Goal: Task Accomplishment & Management: Manage account settings

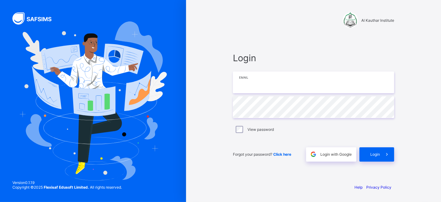
type input "**********"
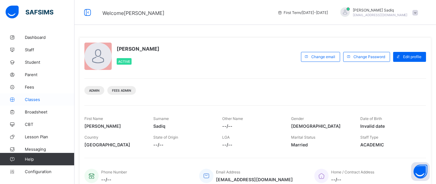
click at [33, 101] on span "Classes" at bounding box center [50, 99] width 50 height 5
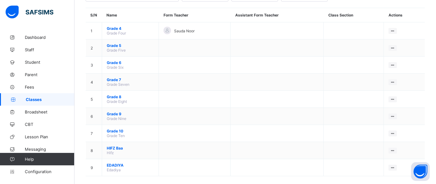
scroll to position [56, 0]
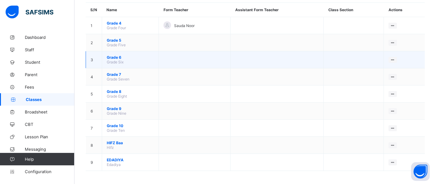
click at [116, 55] on span "Grade 6" at bounding box center [130, 57] width 47 height 5
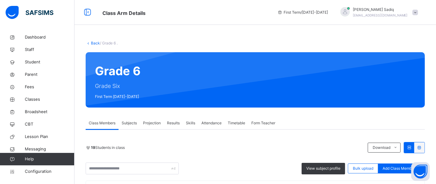
scroll to position [78, 0]
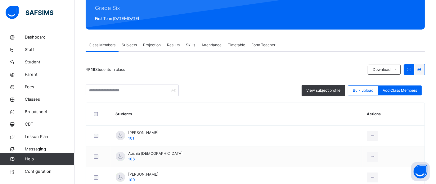
click at [129, 46] on span "Subjects" at bounding box center [129, 45] width 15 height 6
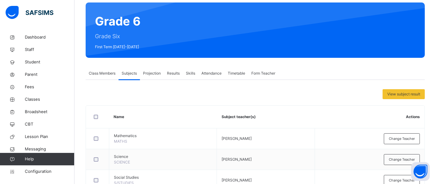
scroll to position [49, 0]
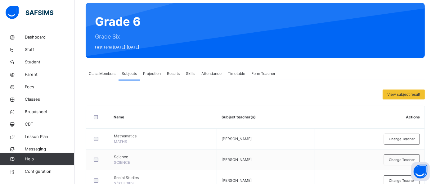
click at [101, 70] on div "Class Members" at bounding box center [102, 73] width 33 height 12
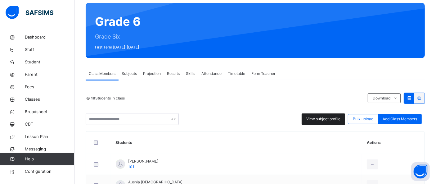
click at [322, 116] on span "View subject profile" at bounding box center [323, 119] width 34 height 6
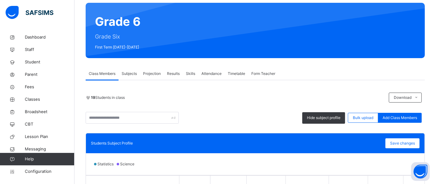
click at [152, 74] on span "Projection" at bounding box center [152, 74] width 18 height 6
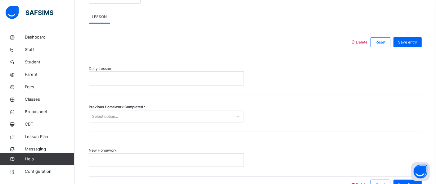
scroll to position [259, 0]
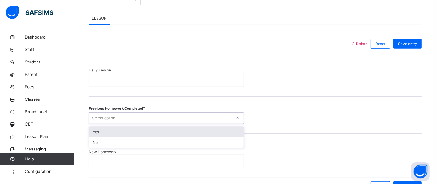
click at [126, 116] on div "Select option..." at bounding box center [160, 118] width 143 height 10
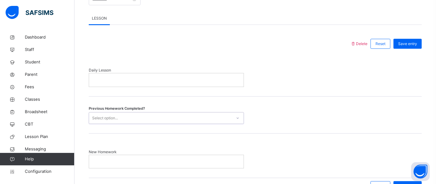
click at [109, 120] on div "Select option..." at bounding box center [105, 118] width 26 height 12
click at [105, 162] on p at bounding box center [166, 162] width 145 height 6
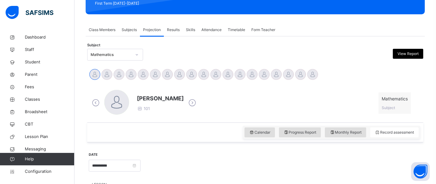
scroll to position [108, 0]
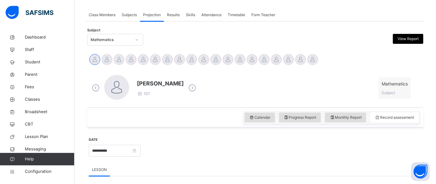
click at [350, 88] on div "Anabia Ousama 101 Mathematics Subject" at bounding box center [255, 88] width 330 height 26
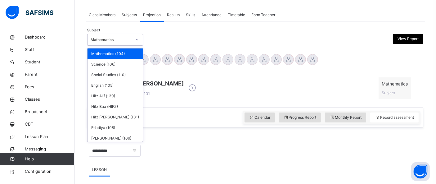
click at [122, 42] on div "Mathematics" at bounding box center [111, 40] width 41 height 6
click at [106, 96] on div "Hifz Alif (130)" at bounding box center [114, 96] width 55 height 11
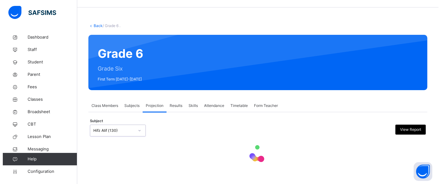
scroll to position [0, 0]
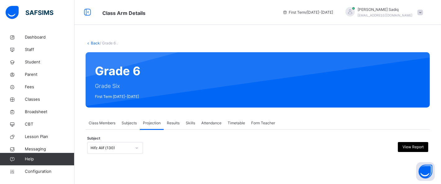
click at [261, 148] on div at bounding box center [300, 148] width 83 height 12
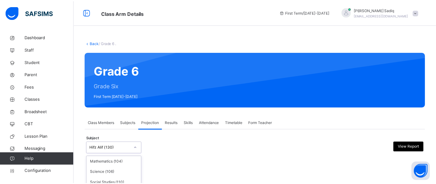
scroll to position [65, 0]
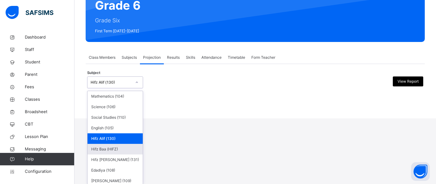
click at [120, 88] on div "option Hifz Alif (130), selected. option Hifz Baa (HIFZ) focused, 6 of 11. 11 r…" at bounding box center [115, 82] width 56 height 12
click at [102, 147] on div "Hifz Baa (HIFZ)" at bounding box center [114, 149] width 55 height 11
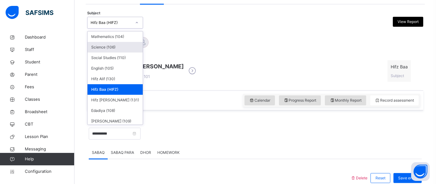
scroll to position [127, 0]
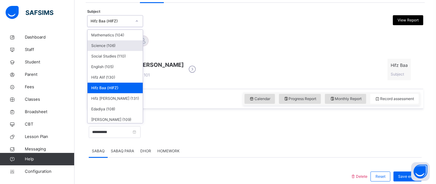
click at [254, 44] on div "Anabia Ousama Homaira Adiba Humaira Islam Mahiya Tahreem Raha Hassan" at bounding box center [255, 42] width 333 height 14
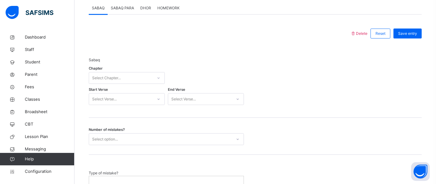
scroll to position [364, 0]
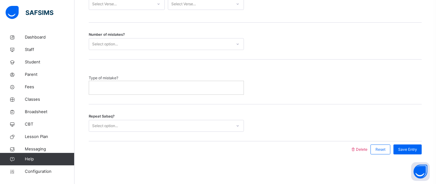
click at [153, 120] on div "Select option..." at bounding box center [166, 126] width 155 height 12
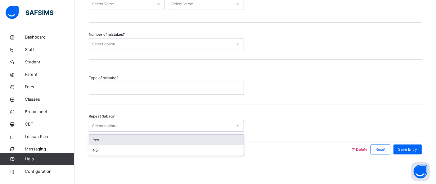
click at [302, 111] on div "Repeat Sabaq? option Yes focused, 1 of 2. 2 results available. Use Up and Down …" at bounding box center [255, 122] width 333 height 37
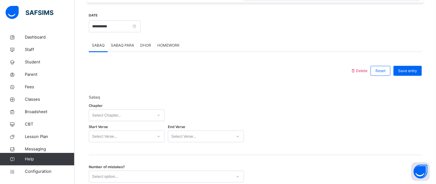
scroll to position [233, 0]
click at [145, 44] on span "DHOR" at bounding box center [145, 45] width 11 height 6
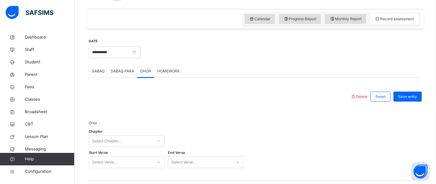
scroll to position [205, 0]
click at [101, 74] on span "SABAQ" at bounding box center [98, 72] width 13 height 6
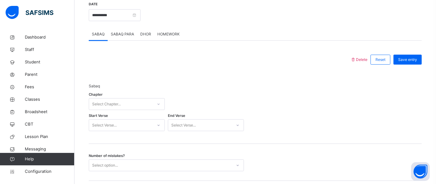
scroll to position [241, 0]
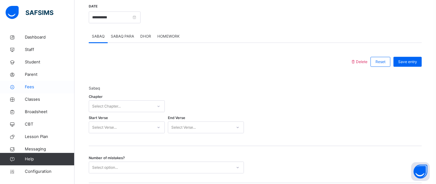
click at [30, 87] on span "Fees" at bounding box center [50, 87] width 50 height 6
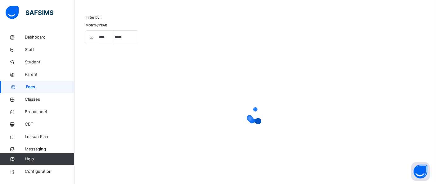
scroll to position [55, 0]
select select "****"
select select "*"
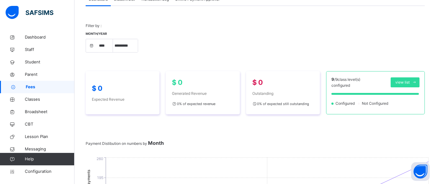
scroll to position [0, 0]
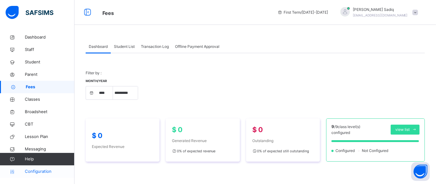
click at [48, 168] on span "Configuration" at bounding box center [49, 171] width 49 height 6
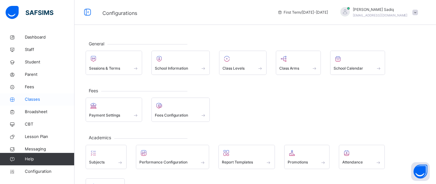
click at [31, 98] on span "Classes" at bounding box center [50, 99] width 50 height 6
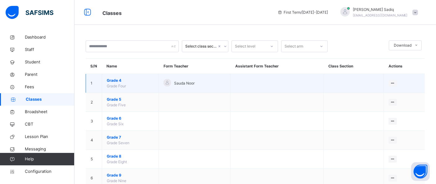
click at [117, 80] on span "Grade 4" at bounding box center [130, 81] width 47 height 6
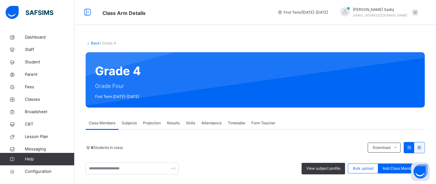
click at [155, 121] on span "Projection" at bounding box center [152, 123] width 18 height 6
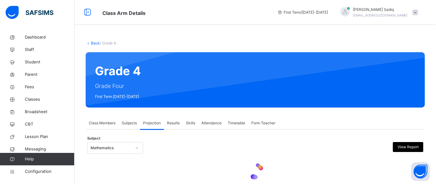
scroll to position [17, 0]
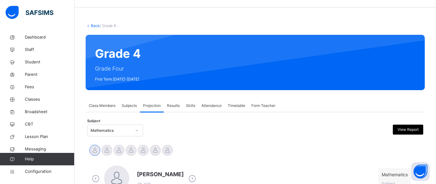
click at [114, 127] on div "Mathematics" at bounding box center [115, 130] width 56 height 12
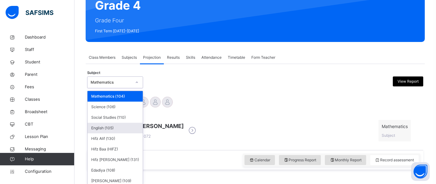
scroll to position [68, 0]
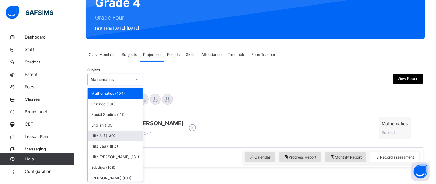
click at [107, 138] on div "Hifz Alif (130)" at bounding box center [114, 135] width 55 height 11
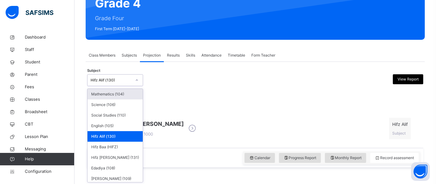
click at [120, 86] on div "option Hifz Alif (130), selected. option Mathematics (104) focused, 1 of 11. 11…" at bounding box center [115, 80] width 56 height 12
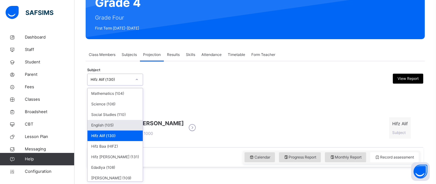
scroll to position [23, 0]
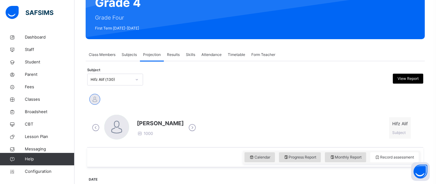
click at [178, 99] on div "Yahya Jaleel" at bounding box center [255, 100] width 333 height 14
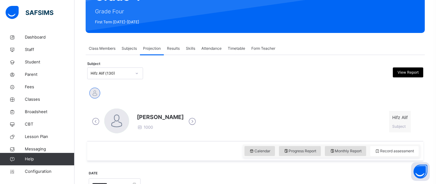
scroll to position [75, 0]
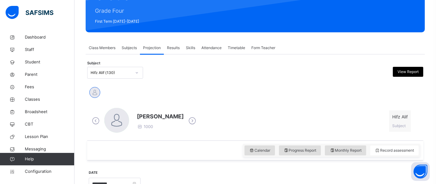
click at [163, 91] on div "Yahya Jaleel" at bounding box center [255, 93] width 333 height 14
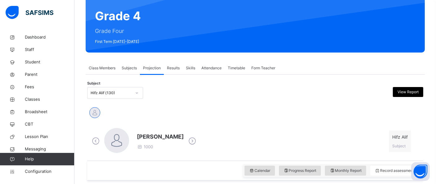
scroll to position [54, 0]
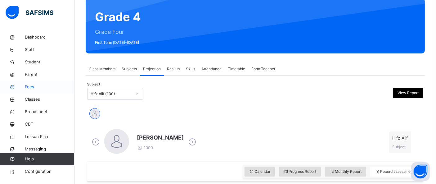
click at [29, 87] on span "Fees" at bounding box center [50, 87] width 50 height 6
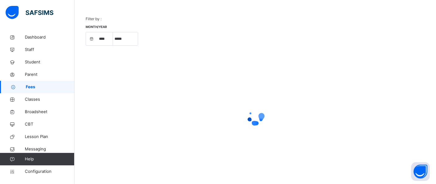
select select "****"
select select "*"
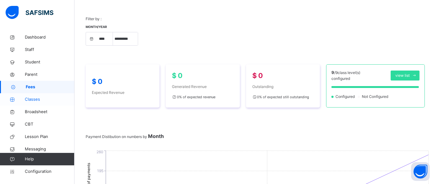
click at [33, 99] on span "Classes" at bounding box center [50, 99] width 50 height 6
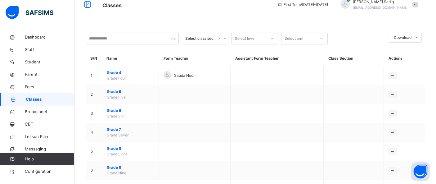
scroll to position [1, 0]
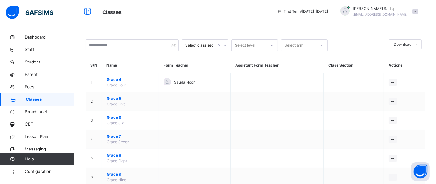
click at [192, 30] on div "Select class section Select level Select arm Download Pdf Report Excel Report S…" at bounding box center [254, 144] width 361 height 229
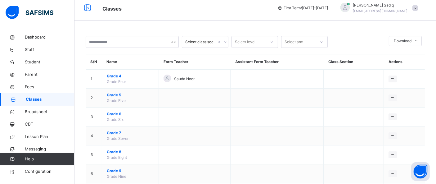
scroll to position [0, 0]
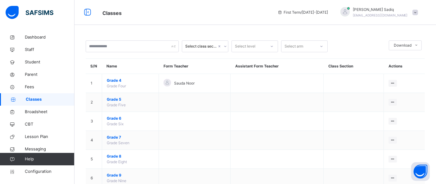
click at [184, 33] on div "Select class section Select level Select arm Download Pdf Report Excel Report S…" at bounding box center [254, 145] width 361 height 229
click at [120, 30] on div "Select class section Select level Select arm Download Pdf Report Excel Report S…" at bounding box center [254, 130] width 361 height 260
click at [27, 87] on span "Fees" at bounding box center [50, 87] width 50 height 6
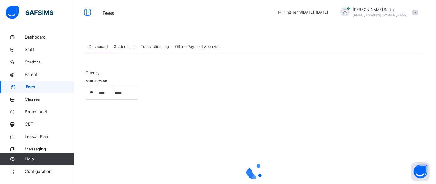
select select "****"
select select "*"
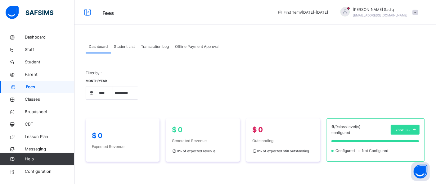
click at [228, 77] on span at bounding box center [255, 77] width 339 height 3
click at [199, 49] on span "Offline Payment Approval" at bounding box center [197, 47] width 44 height 6
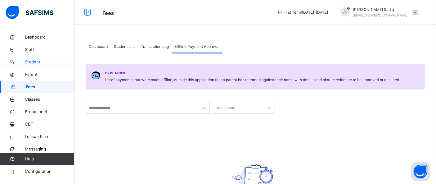
click at [35, 61] on span "Student" at bounding box center [50, 62] width 50 height 6
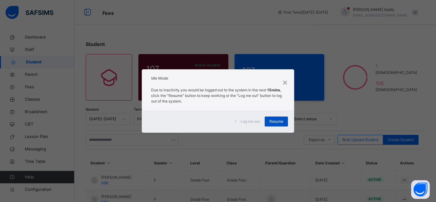
click at [279, 123] on span "Resume" at bounding box center [276, 122] width 14 height 6
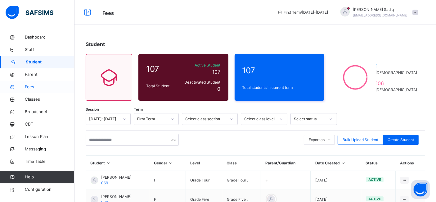
click at [34, 87] on span "Fees" at bounding box center [50, 87] width 50 height 6
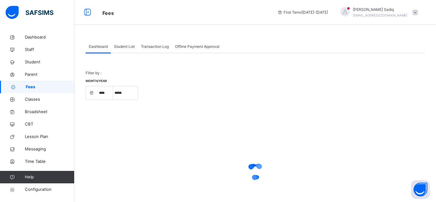
select select "****"
select select "*"
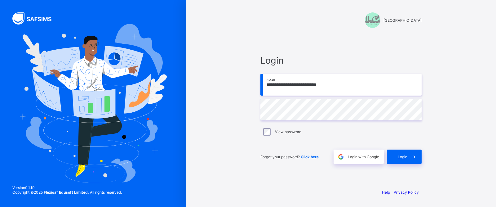
click at [252, 110] on div "**********" at bounding box center [341, 103] width 186 height 207
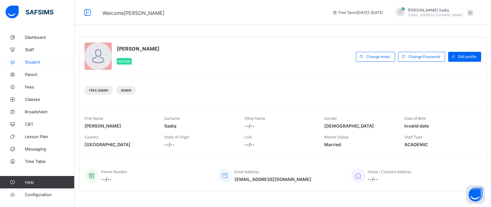
click at [34, 62] on span "Student" at bounding box center [50, 62] width 50 height 5
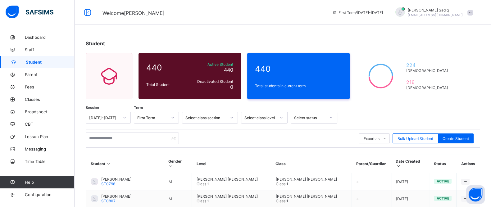
click at [285, 43] on div "Student" at bounding box center [283, 43] width 394 height 6
click at [172, 38] on div "Student 440 Total Student Active Student 440 Deactivated Student 0 440 Total st…" at bounding box center [282, 208] width 416 height 355
click at [211, 42] on div "Student" at bounding box center [283, 43] width 394 height 6
click at [264, 137] on div "Export as Pdf Report Excel Report Excel Report (LMS) Bulk Upload Student Create…" at bounding box center [283, 138] width 394 height 12
click at [302, 43] on div "Student" at bounding box center [283, 43] width 394 height 6
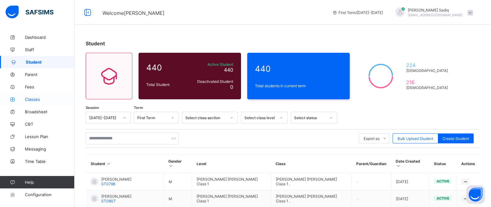
click at [31, 99] on span "Classes" at bounding box center [50, 99] width 50 height 5
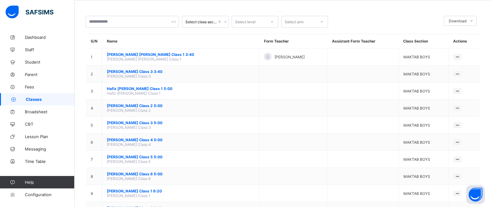
scroll to position [22, 0]
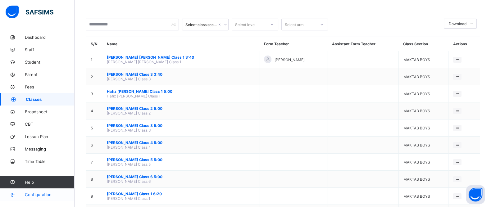
click at [43, 195] on span "Configuration" at bounding box center [49, 194] width 49 height 5
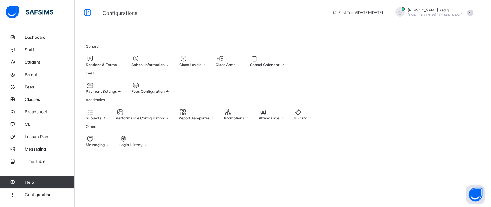
scroll to position [3, 0]
click at [201, 62] on span "Class Levels" at bounding box center [190, 64] width 22 height 5
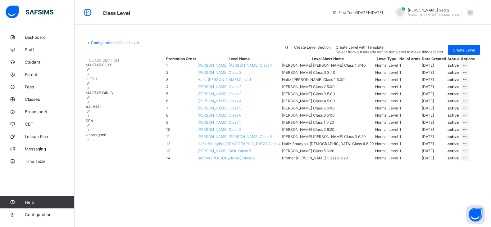
scroll to position [35, 0]
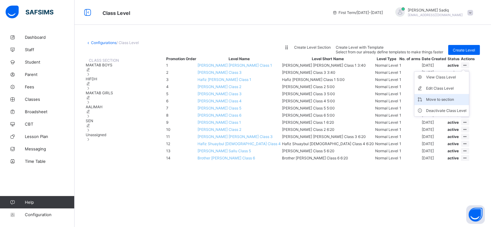
click at [449, 103] on div "Move to section" at bounding box center [446, 99] width 40 height 6
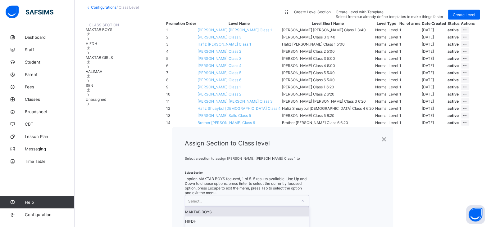
click at [254, 195] on div "Select..." at bounding box center [241, 200] width 112 height 11
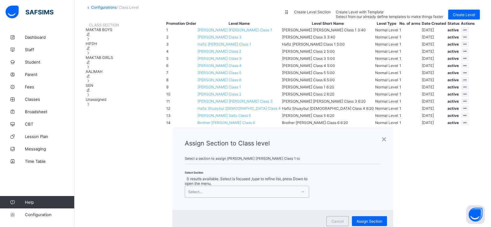
click at [254, 186] on div "Select..." at bounding box center [241, 191] width 112 height 11
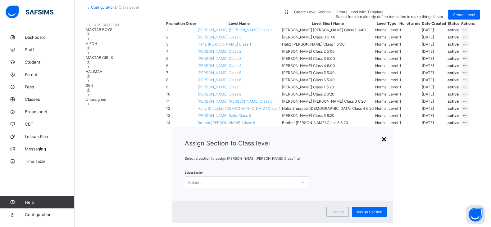
click at [381, 133] on div "×" at bounding box center [384, 138] width 6 height 11
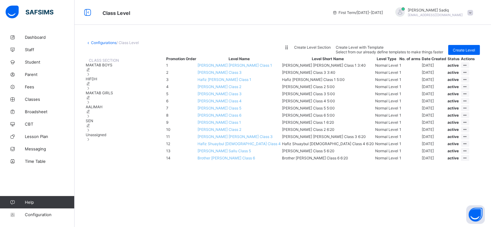
click at [135, 163] on div "CLASS SECTION MAKTAB BOYS HIFDH MAKTAB GIRLS AALIMAH SEN Unassigned Promotion O…" at bounding box center [283, 109] width 394 height 108
click at [91, 67] on icon at bounding box center [88, 69] width 5 height 5
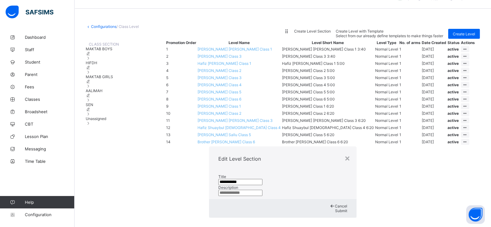
click at [224, 179] on input "**********" at bounding box center [240, 182] width 44 height 6
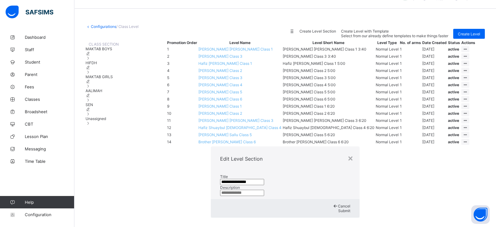
click at [254, 190] on input "text" at bounding box center [242, 193] width 44 height 6
click at [338, 207] on span "Submit" at bounding box center [344, 210] width 12 height 5
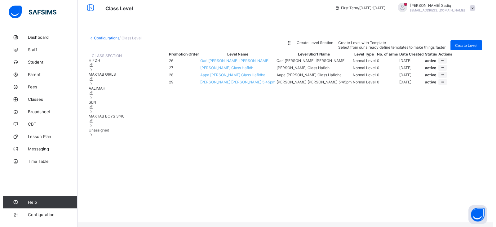
scroll to position [0, 0]
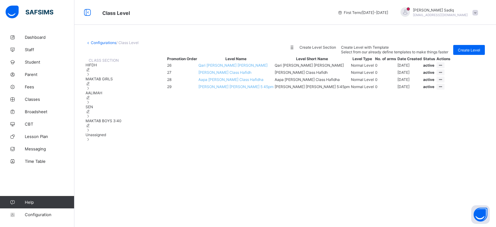
click at [91, 86] on icon at bounding box center [88, 83] width 5 height 5
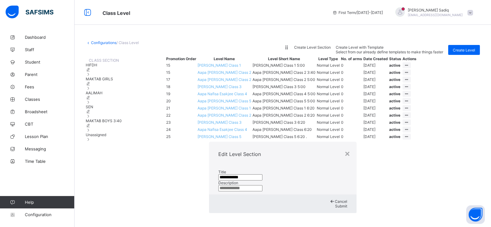
click at [235, 174] on input "**********" at bounding box center [240, 177] width 44 height 6
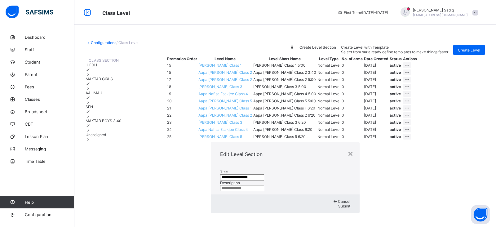
click at [300, 204] on div "Submit" at bounding box center [285, 206] width 130 height 5
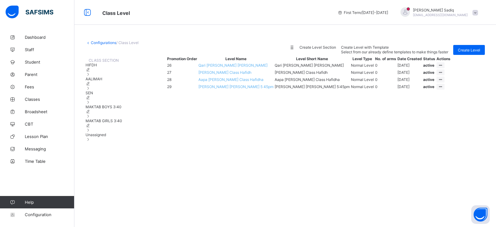
click at [122, 119] on div "MAKTAB BOYS 3:40" at bounding box center [104, 112] width 37 height 14
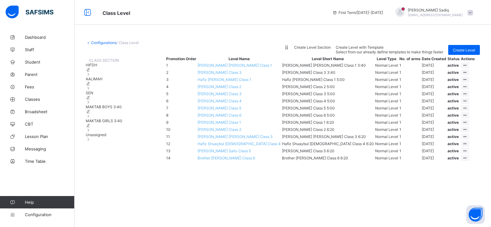
click at [113, 163] on div "CLASS SECTION HIFDH AALIMAH SEN MAKTAB BOYS 3:40 MAKTAB GIRLS 3:40 Unassigned P…" at bounding box center [283, 109] width 394 height 108
click at [330, 50] on span "Create Level Section" at bounding box center [312, 47] width 37 height 5
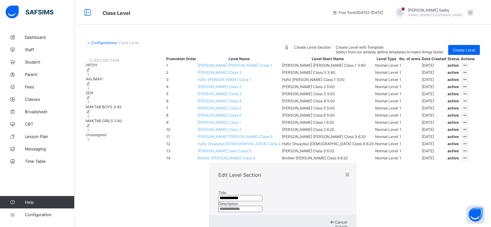
click at [222, 195] on input "**********" at bounding box center [240, 198] width 44 height 6
click at [218, 195] on input "**********" at bounding box center [240, 198] width 44 height 6
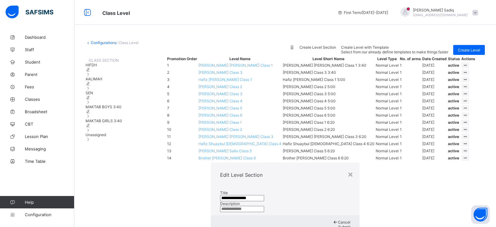
click at [338, 207] on span "Submit" at bounding box center [344, 227] width 12 height 5
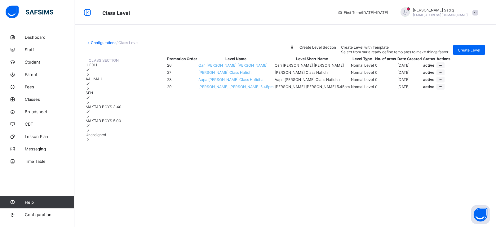
click at [122, 132] on div "MAKTAB BOYS 5:00" at bounding box center [104, 126] width 36 height 14
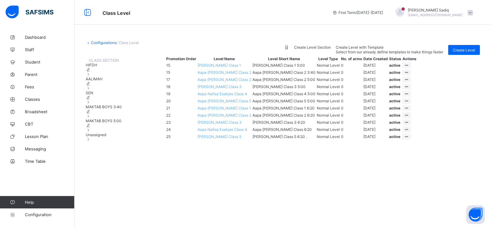
click at [91, 128] on icon at bounding box center [88, 125] width 5 height 5
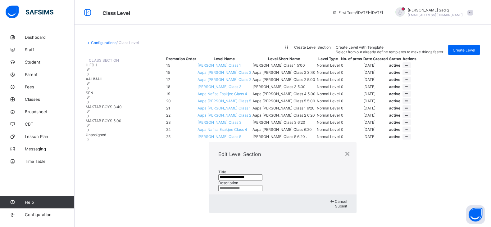
click at [218, 174] on input "**********" at bounding box center [240, 177] width 44 height 6
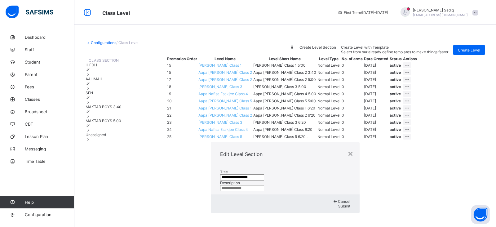
click at [220, 174] on input "**********" at bounding box center [242, 177] width 44 height 6
type input "**********"
click at [338, 204] on span "Submit" at bounding box center [344, 206] width 12 height 5
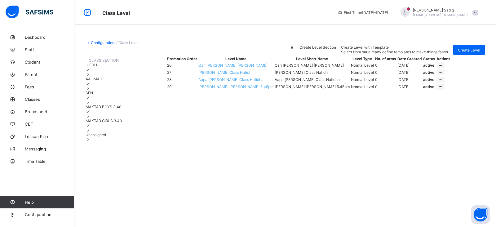
click at [106, 137] on span "Unassigned" at bounding box center [96, 134] width 20 height 5
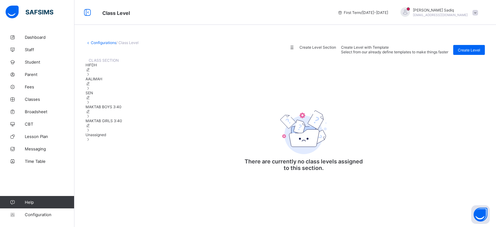
click at [336, 50] on span "Create Level Section" at bounding box center [318, 47] width 37 height 5
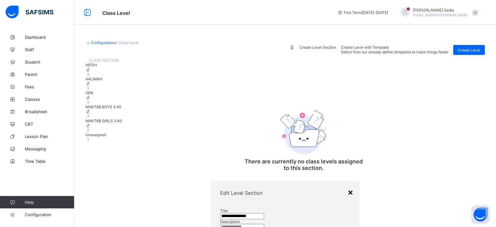
click at [348, 187] on div "×" at bounding box center [351, 192] width 6 height 11
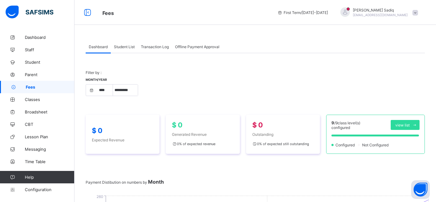
select select "****"
select select "*"
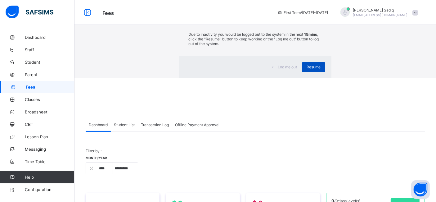
click at [307, 69] on span "Resume" at bounding box center [314, 67] width 14 height 5
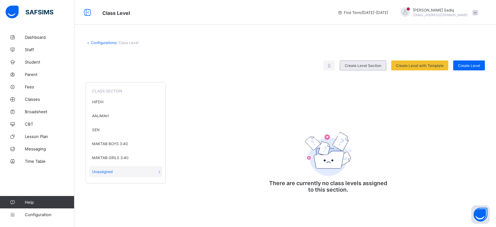
click at [365, 67] on div "Create Level Section" at bounding box center [363, 65] width 47 height 10
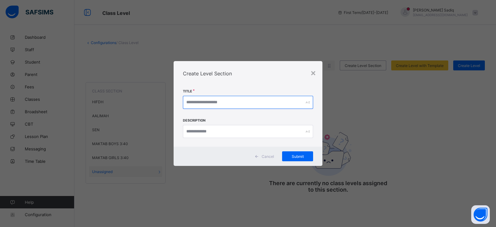
click at [239, 108] on input "text" at bounding box center [248, 102] width 130 height 13
type input "**********"
click at [299, 155] on span "Submit" at bounding box center [298, 156] width 22 height 5
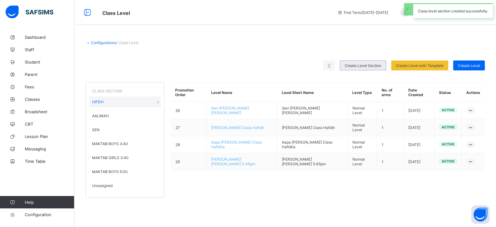
click at [356, 66] on span "Create Level Section" at bounding box center [363, 65] width 37 height 5
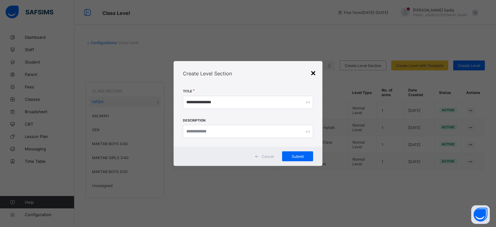
click at [312, 77] on div "×" at bounding box center [314, 72] width 6 height 11
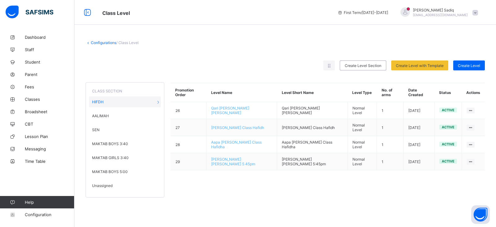
click at [95, 186] on div "Unassigned" at bounding box center [125, 185] width 72 height 11
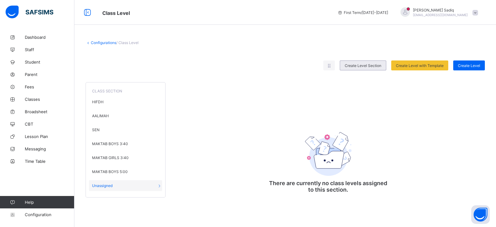
click at [364, 60] on div "Create Level Section" at bounding box center [363, 65] width 47 height 10
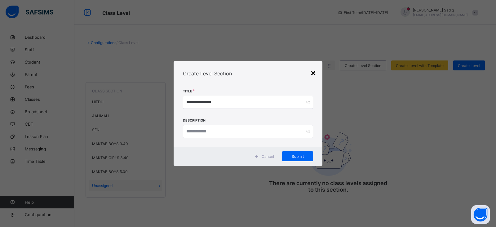
click at [313, 70] on div "×" at bounding box center [314, 72] width 6 height 11
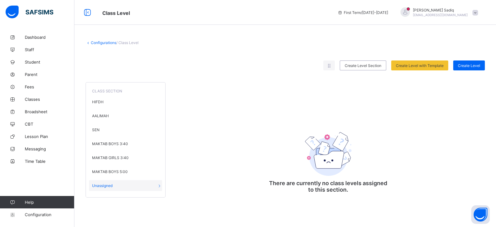
click at [100, 44] on link "Configurations" at bounding box center [103, 42] width 25 height 5
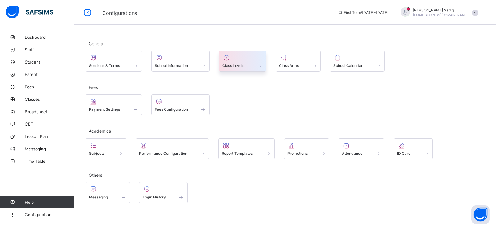
click at [236, 52] on div "Class Levels" at bounding box center [242, 61] width 47 height 21
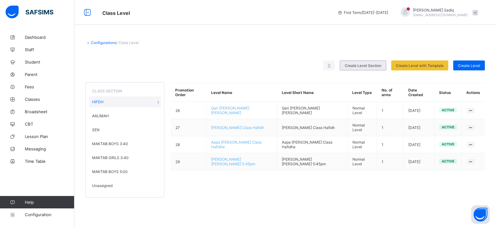
click at [360, 65] on span "Create Level Section" at bounding box center [363, 65] width 37 height 5
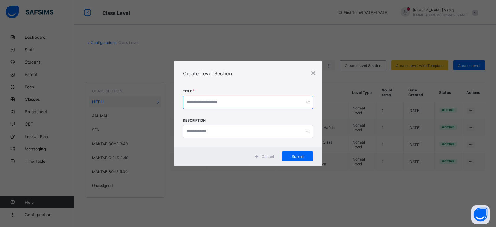
click at [218, 98] on input "text" at bounding box center [248, 102] width 130 height 13
type input "**********"
click at [294, 152] on div "Submit" at bounding box center [297, 156] width 31 height 10
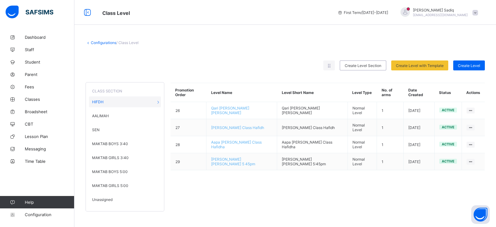
click at [200, 182] on div "Promotion Order Level Name Level Short Name Level Type No. of arms Date Created…" at bounding box center [328, 144] width 315 height 135
drag, startPoint x: 110, startPoint y: 145, endPoint x: 110, endPoint y: 161, distance: 16.2
click at [110, 161] on div "CLASS SECTION HIFDH AALIMAH SEN MAKTAB BOYS 3:40 MAKTAB GIRLS 3:40 MAKTAB BOYS …" at bounding box center [125, 146] width 79 height 129
click at [215, 190] on div "Promotion Order Level Name Level Short Name Level Type No. of arms Date Created…" at bounding box center [328, 144] width 315 height 135
click at [353, 66] on span "Create Level Section" at bounding box center [363, 65] width 37 height 5
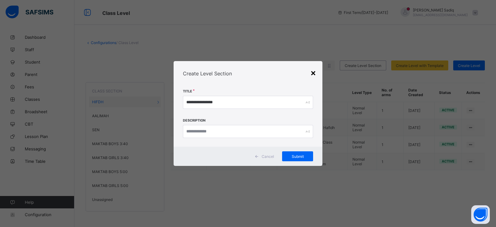
click at [313, 76] on div "×" at bounding box center [314, 72] width 6 height 11
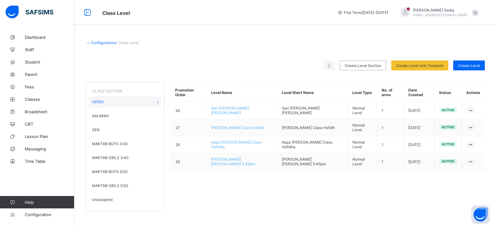
click at [103, 45] on div "Configurations / Class Level Rearrange levels Create Level Section Create Level…" at bounding box center [285, 126] width 422 height 190
click at [107, 44] on link "Configurations" at bounding box center [103, 42] width 25 height 5
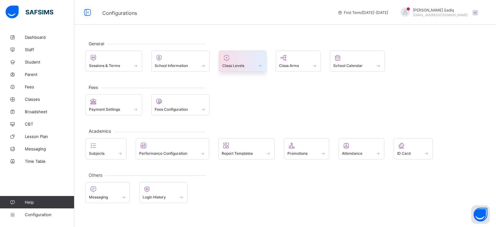
click at [239, 68] on div "Class Levels" at bounding box center [242, 61] width 47 height 21
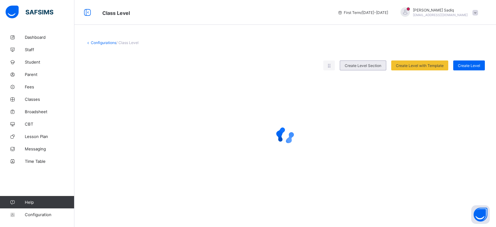
click at [355, 66] on span "Create Level Section" at bounding box center [363, 65] width 37 height 5
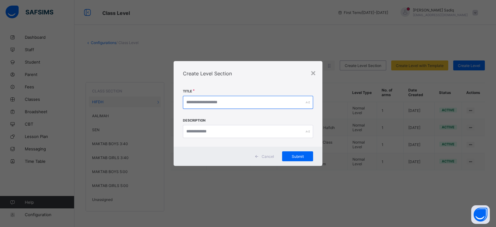
click at [223, 101] on input "text" at bounding box center [248, 102] width 130 height 13
type input "**********"
click at [292, 159] on div "Submit" at bounding box center [297, 156] width 31 height 10
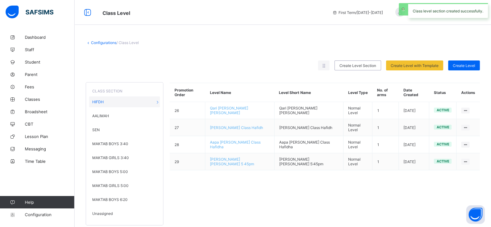
click at [104, 43] on link "Configurations" at bounding box center [103, 42] width 25 height 5
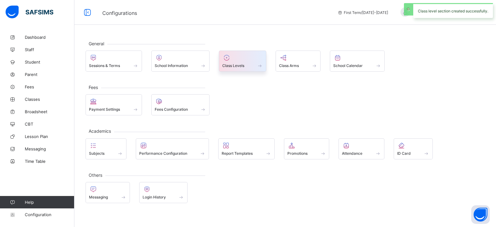
click at [245, 63] on div "Class Levels" at bounding box center [242, 65] width 41 height 5
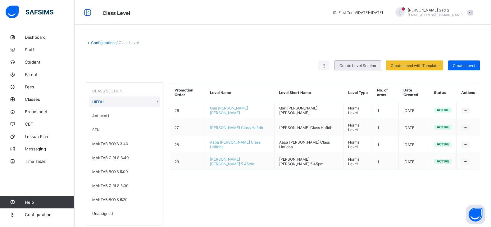
click at [361, 63] on div "Create Level Section" at bounding box center [357, 65] width 47 height 10
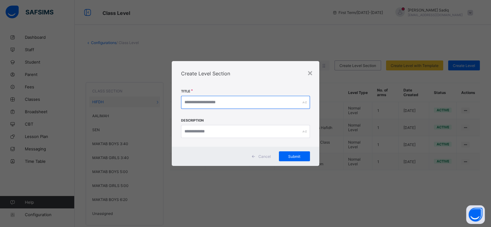
click at [201, 102] on input "text" at bounding box center [245, 102] width 128 height 13
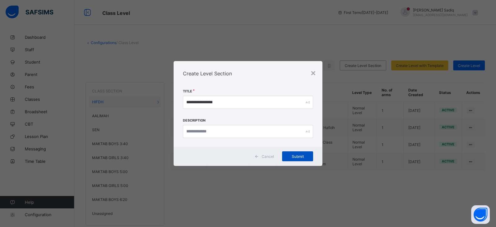
click at [295, 156] on span "Submit" at bounding box center [298, 156] width 22 height 5
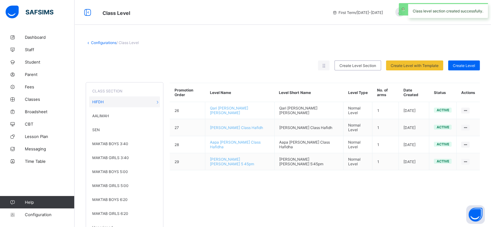
scroll to position [18, 0]
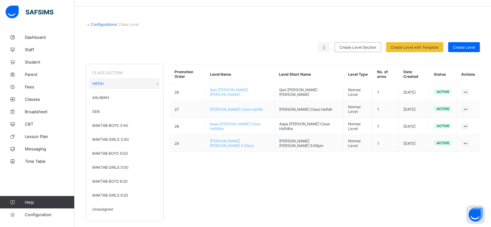
click at [219, 205] on div "Promotion Order Level Name Level Short Name Level Type No. of arms Date Created…" at bounding box center [324, 139] width 310 height 163
click at [156, 123] on icon at bounding box center [153, 125] width 5 height 5
type input "**********"
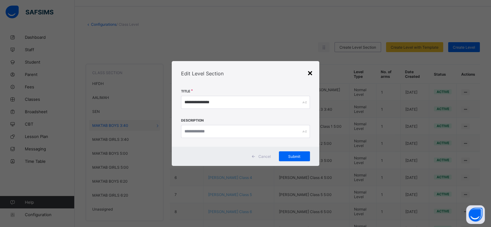
click at [312, 71] on div "×" at bounding box center [310, 72] width 6 height 11
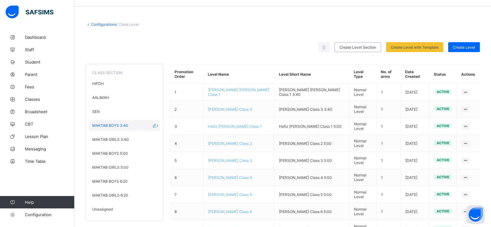
click at [103, 123] on span "MAKTAB BOYS 3:40" at bounding box center [110, 125] width 36 height 5
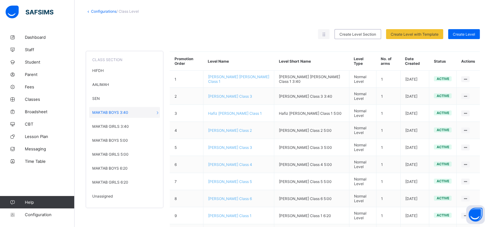
scroll to position [32, 0]
click at [122, 138] on span "MAKTAB BOYS 5:00" at bounding box center [110, 140] width 36 height 5
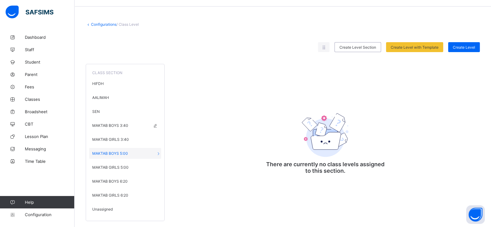
click at [119, 123] on span "MAKTAB BOYS 3:40" at bounding box center [110, 125] width 36 height 5
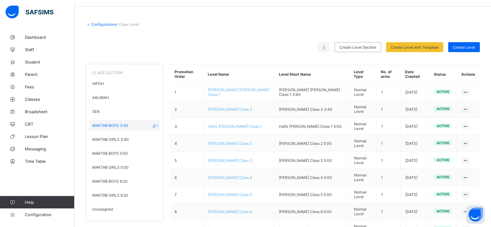
scroll to position [32, 0]
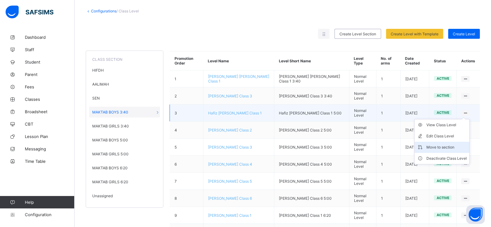
click at [452, 144] on div "Move to section" at bounding box center [446, 147] width 40 height 6
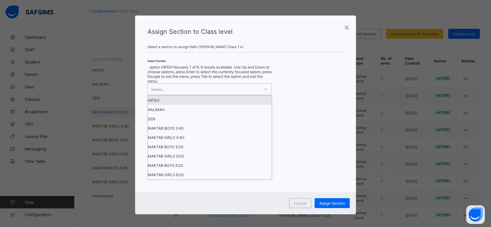
click at [243, 95] on div "Select..." at bounding box center [204, 89] width 112 height 11
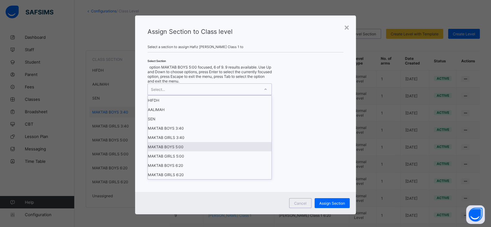
click at [190, 151] on div "MAKTAB BOYS 5:00" at bounding box center [209, 146] width 123 height 9
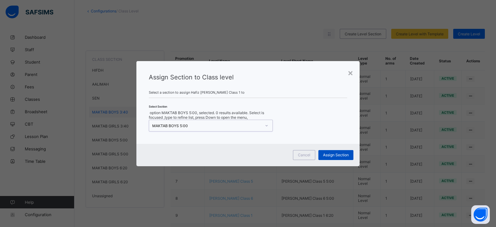
click at [340, 153] on span "Assign Section" at bounding box center [336, 155] width 26 height 5
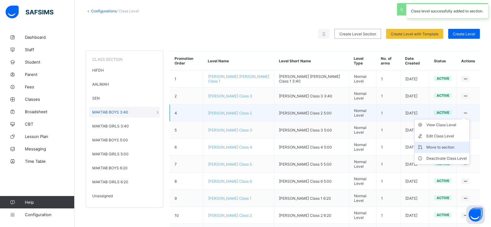
click at [444, 146] on div "Move to section" at bounding box center [446, 147] width 40 height 6
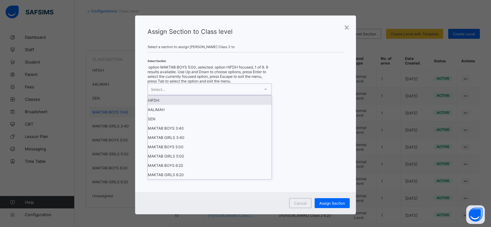
click at [248, 95] on div "Select..." at bounding box center [204, 89] width 112 height 11
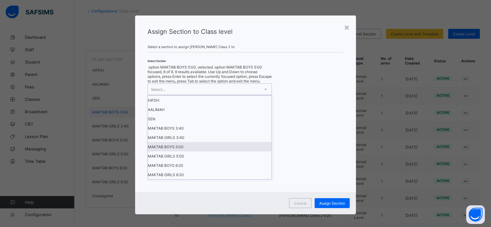
click at [189, 151] on div "MAKTAB BOYS 5:00" at bounding box center [209, 146] width 123 height 9
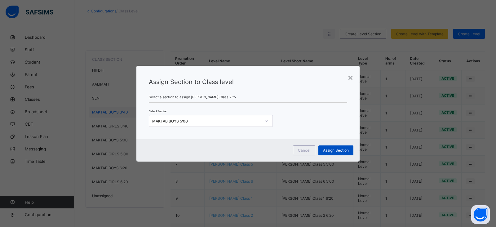
click at [332, 148] on span "Assign Section" at bounding box center [336, 150] width 26 height 5
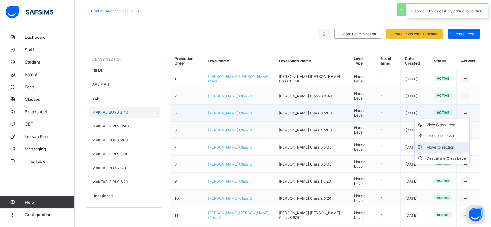
click at [452, 145] on div "Move to section" at bounding box center [446, 147] width 40 height 6
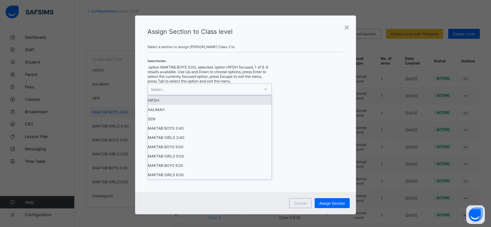
click at [238, 95] on div "Select..." at bounding box center [204, 89] width 112 height 11
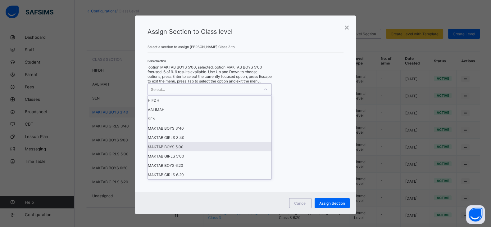
click at [183, 151] on div "MAKTAB BOYS 5:00" at bounding box center [209, 146] width 123 height 9
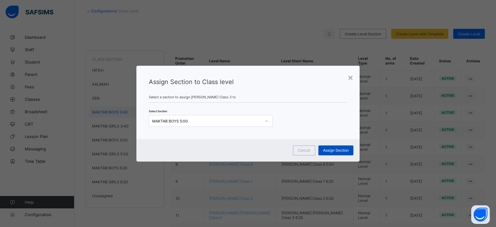
click at [329, 150] on span "Assign Section" at bounding box center [336, 150] width 26 height 5
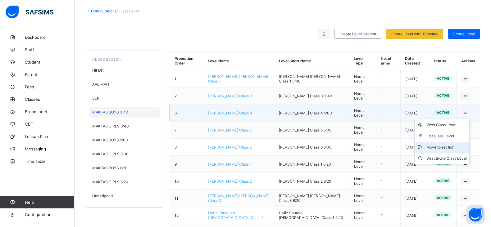
click at [457, 144] on div "Move to section" at bounding box center [446, 147] width 40 height 6
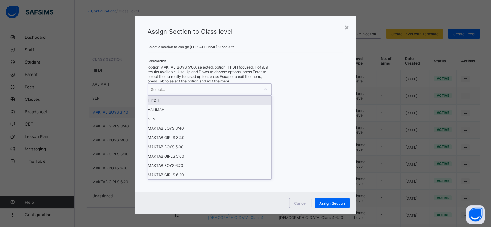
click at [252, 95] on div "Select..." at bounding box center [204, 89] width 112 height 11
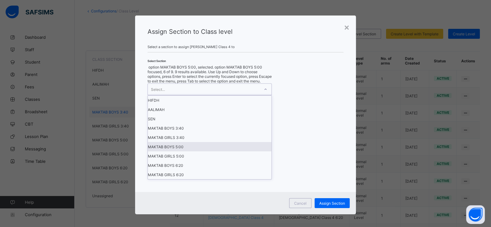
click at [185, 151] on div "MAKTAB BOYS 5:00" at bounding box center [209, 146] width 123 height 9
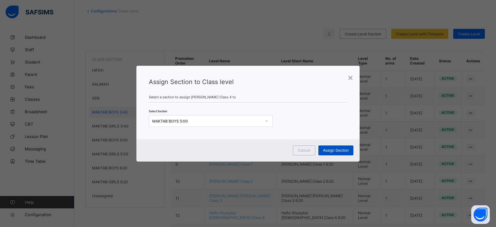
click at [329, 148] on span "Assign Section" at bounding box center [336, 150] width 26 height 5
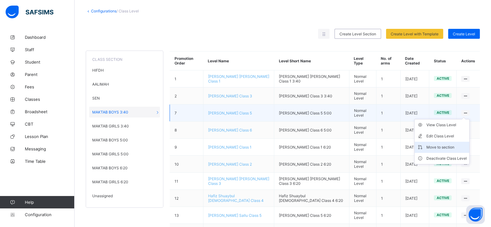
click at [450, 144] on div "Move to section" at bounding box center [446, 147] width 40 height 6
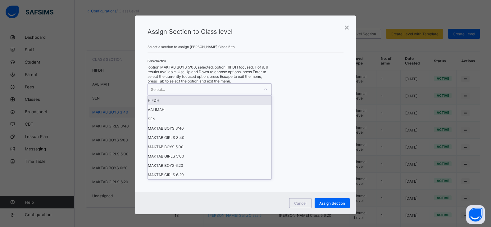
click at [247, 95] on div "Select..." at bounding box center [204, 89] width 112 height 11
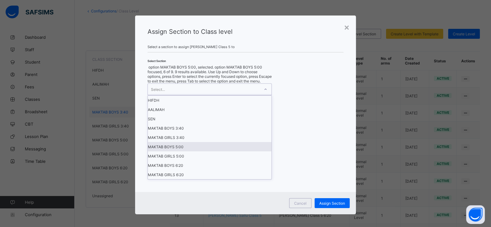
click at [195, 151] on div "MAKTAB BOYS 5:00" at bounding box center [209, 146] width 123 height 9
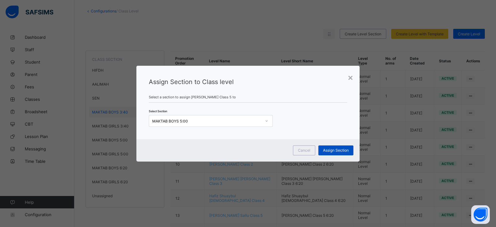
click at [335, 147] on div "Assign Section" at bounding box center [336, 151] width 35 height 10
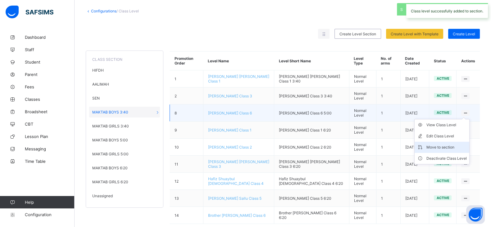
click at [445, 147] on div "Move to section" at bounding box center [446, 147] width 40 height 6
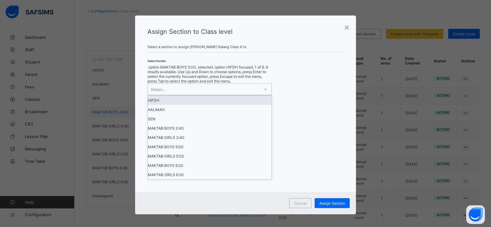
click at [255, 95] on div "Select..." at bounding box center [204, 89] width 112 height 11
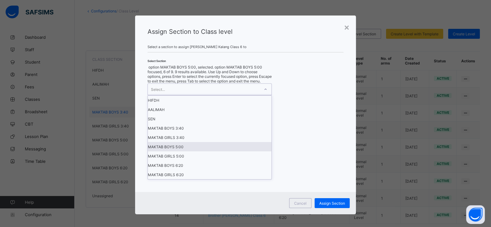
click at [201, 151] on div "MAKTAB BOYS 5:00" at bounding box center [209, 146] width 123 height 9
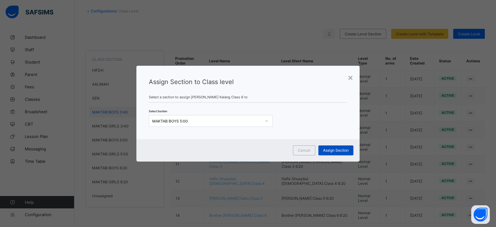
click at [327, 148] on span "Assign Section" at bounding box center [336, 150] width 26 height 5
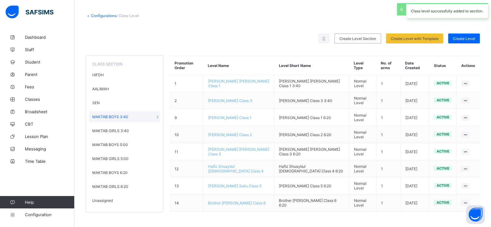
scroll to position [22, 0]
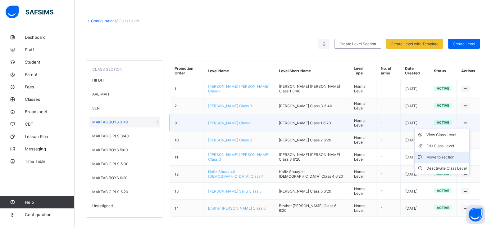
click at [458, 154] on div "Move to section" at bounding box center [446, 157] width 40 height 6
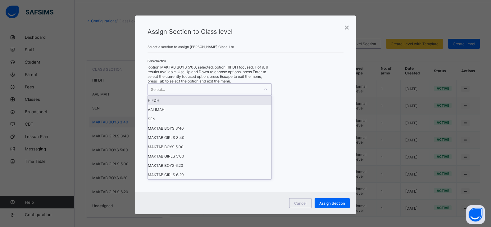
click at [226, 95] on div "Select..." at bounding box center [209, 89] width 124 height 12
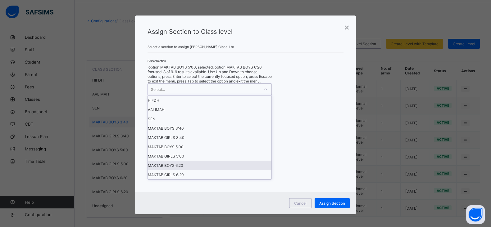
click at [197, 170] on div "MAKTAB BOYS 6:20" at bounding box center [209, 165] width 123 height 9
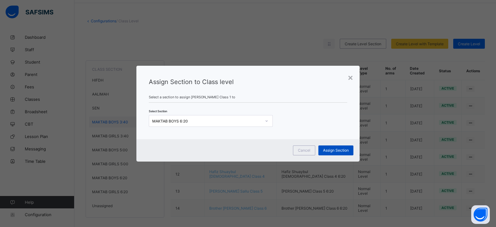
click at [330, 151] on span "Assign Section" at bounding box center [336, 150] width 26 height 5
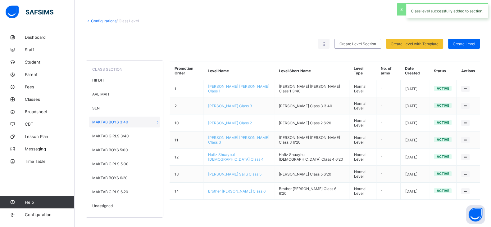
scroll to position [18, 0]
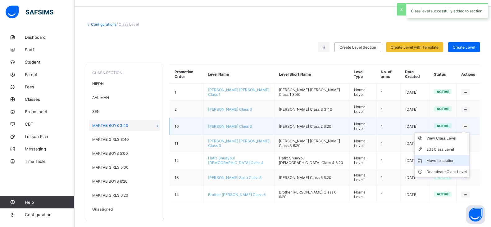
click at [455, 160] on div "Move to section" at bounding box center [446, 161] width 40 height 6
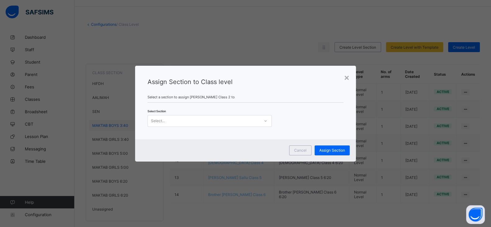
click at [244, 123] on div "Select..." at bounding box center [204, 121] width 112 height 9
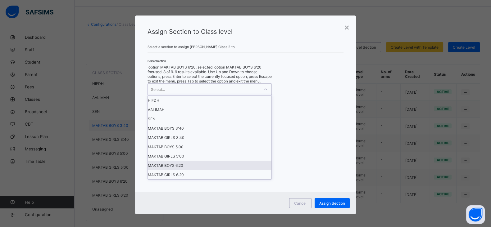
click at [211, 170] on div "MAKTAB BOYS 6:20" at bounding box center [209, 165] width 123 height 9
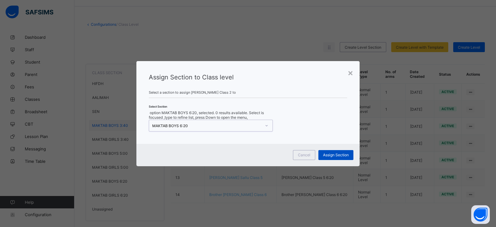
click at [337, 153] on span "Assign Section" at bounding box center [336, 155] width 26 height 5
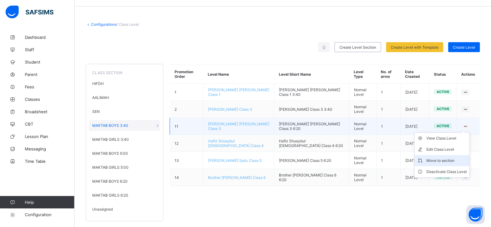
click at [445, 160] on div "Move to section" at bounding box center [446, 161] width 40 height 6
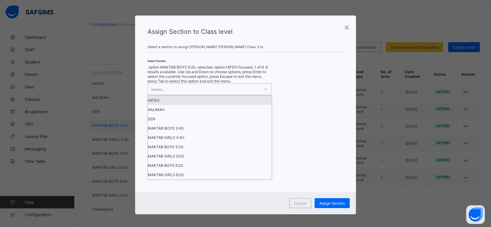
click at [262, 94] on div at bounding box center [265, 89] width 11 height 10
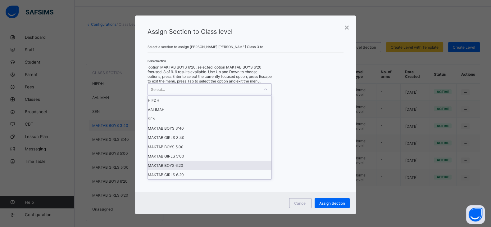
click at [206, 170] on div "MAKTAB BOYS 6:20" at bounding box center [209, 165] width 123 height 9
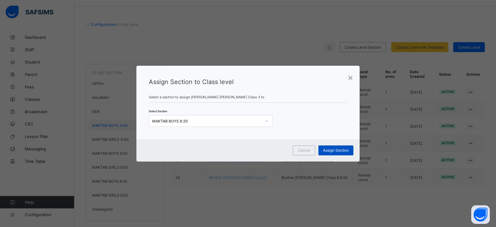
click at [334, 148] on span "Assign Section" at bounding box center [336, 150] width 26 height 5
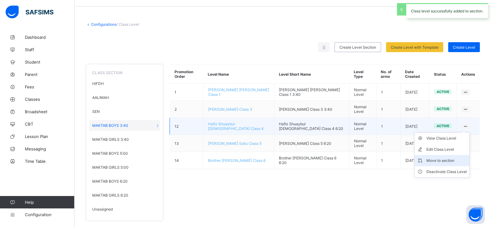
click at [456, 158] on div "Move to section" at bounding box center [446, 161] width 40 height 6
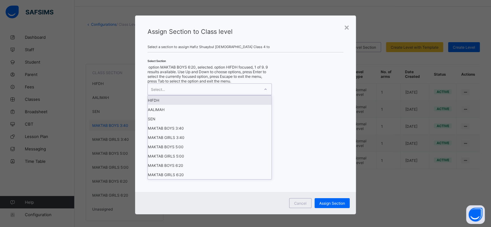
click at [248, 95] on div "Select..." at bounding box center [204, 89] width 112 height 11
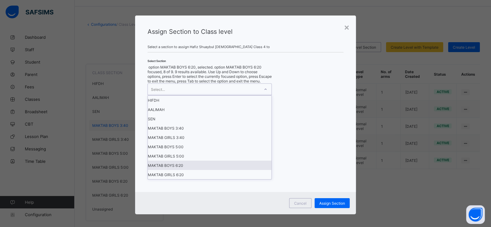
click at [237, 170] on div "MAKTAB BOYS 6:20" at bounding box center [209, 165] width 123 height 9
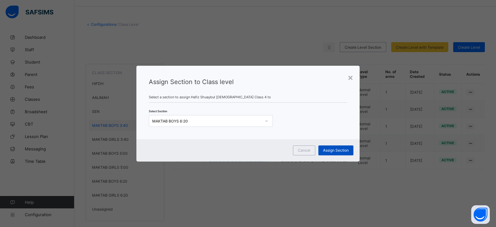
click at [326, 149] on span "Assign Section" at bounding box center [336, 150] width 26 height 5
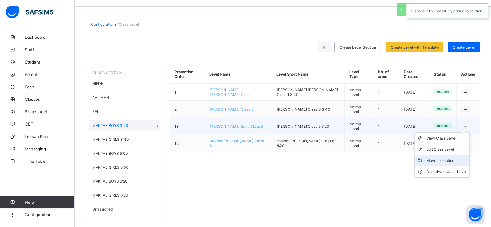
click at [450, 158] on div "Move to section" at bounding box center [446, 161] width 40 height 6
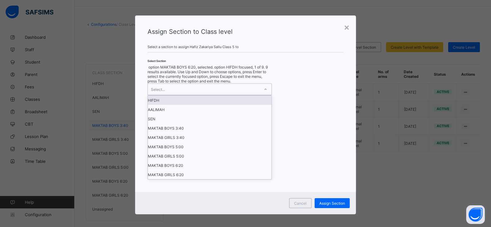
click at [237, 95] on div "Select..." at bounding box center [204, 89] width 112 height 11
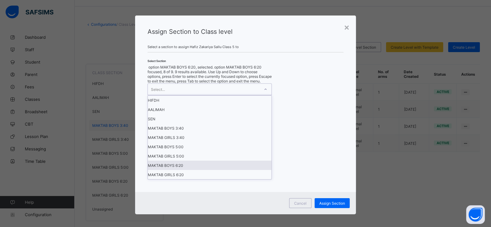
click at [197, 170] on div "MAKTAB BOYS 6:20" at bounding box center [209, 165] width 123 height 9
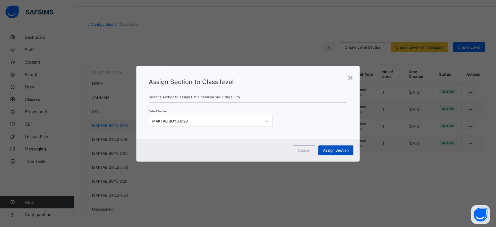
click at [327, 148] on span "Assign Section" at bounding box center [336, 150] width 26 height 5
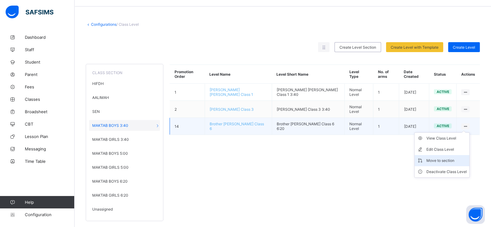
click at [451, 155] on li "Move to section" at bounding box center [441, 160] width 55 height 11
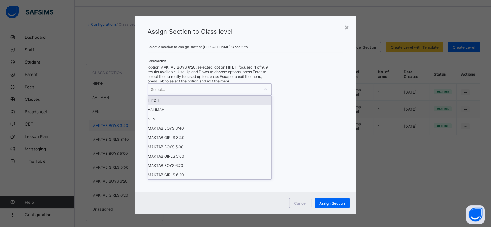
click at [249, 95] on div "Select..." at bounding box center [204, 89] width 112 height 11
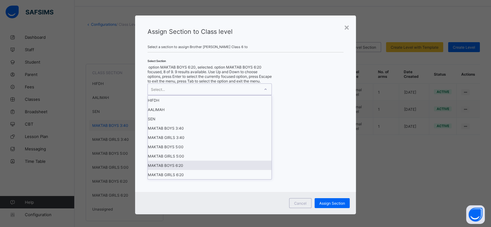
click at [200, 170] on div "MAKTAB BOYS 6:20" at bounding box center [209, 165] width 123 height 9
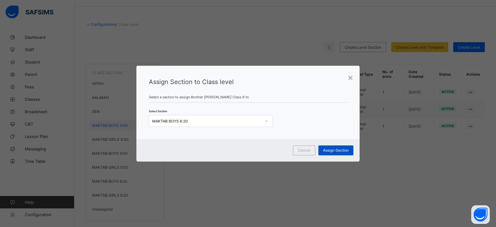
click at [330, 148] on span "Assign Section" at bounding box center [336, 150] width 26 height 5
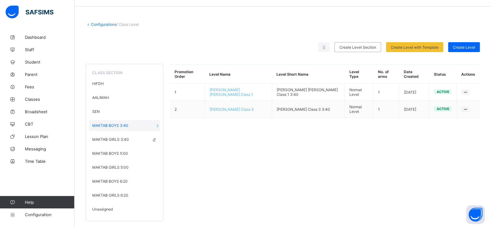
click at [113, 137] on span "MAKTAB GIRLS 3:40" at bounding box center [110, 139] width 37 height 5
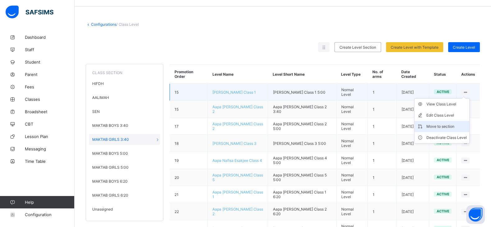
click at [456, 124] on div "Move to section" at bounding box center [446, 126] width 40 height 6
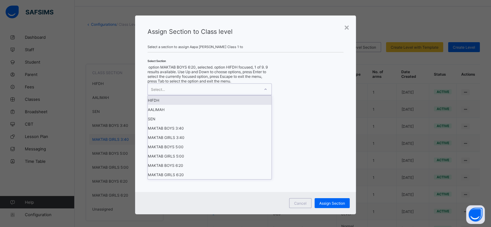
click at [216, 95] on div "Select..." at bounding box center [204, 89] width 112 height 11
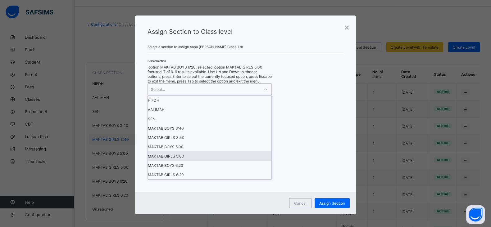
click at [190, 161] on div "MAKTAB GIRLS 5:00" at bounding box center [209, 155] width 123 height 9
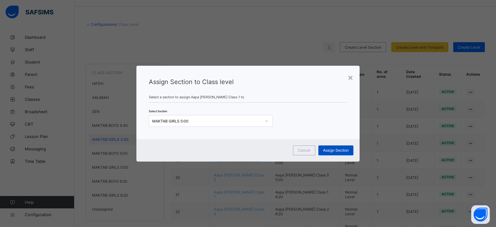
click at [346, 148] on span "Assign Section" at bounding box center [336, 150] width 26 height 5
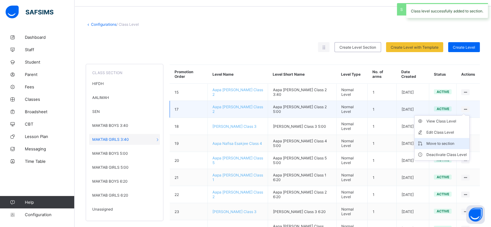
click at [449, 142] on div "Move to section" at bounding box center [446, 144] width 40 height 6
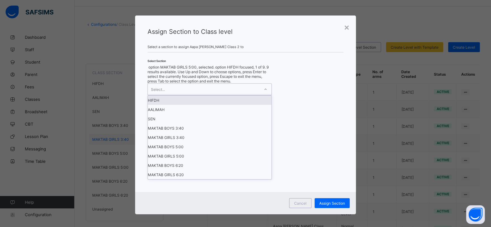
click at [252, 95] on div "Select..." at bounding box center [204, 89] width 112 height 11
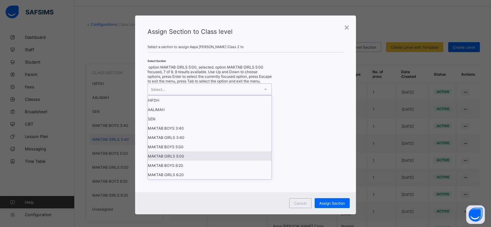
click at [186, 161] on div "MAKTAB GIRLS 5:00" at bounding box center [209, 155] width 123 height 9
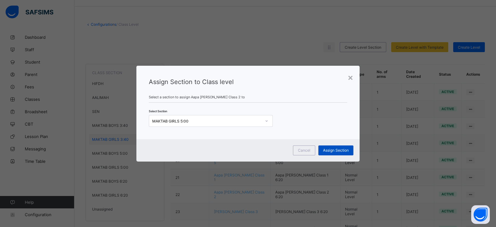
click at [329, 153] on div "Assign Section" at bounding box center [336, 151] width 35 height 10
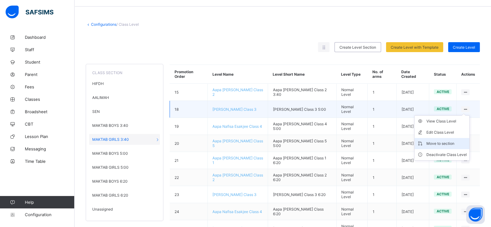
click at [449, 142] on div "Move to section" at bounding box center [446, 144] width 40 height 6
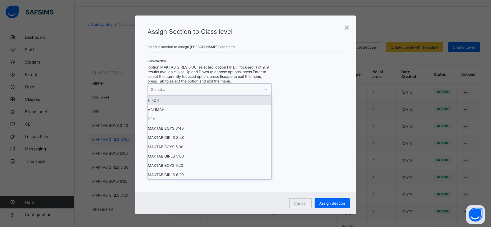
click at [213, 95] on div "Select..." at bounding box center [204, 89] width 112 height 11
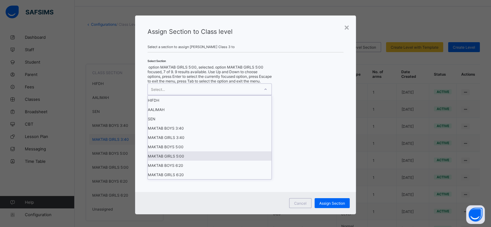
click at [186, 161] on div "MAKTAB GIRLS 5:00" at bounding box center [209, 155] width 123 height 9
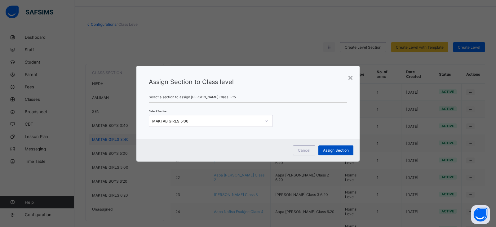
click at [337, 154] on div "Assign Section" at bounding box center [336, 151] width 35 height 10
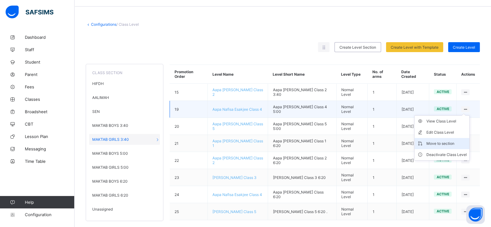
click at [448, 143] on div "Move to section" at bounding box center [446, 144] width 40 height 6
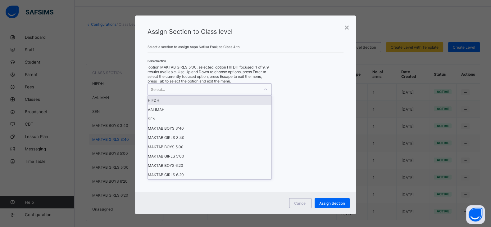
click at [229, 95] on div "Select..." at bounding box center [204, 89] width 112 height 11
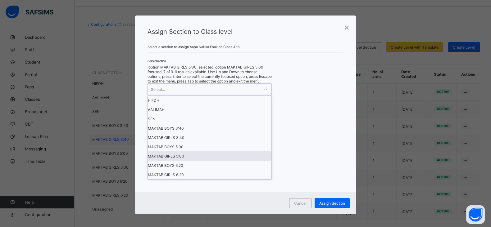
click at [192, 161] on div "MAKTAB GIRLS 5:00" at bounding box center [209, 155] width 123 height 9
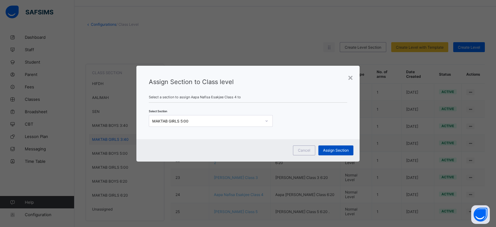
click at [338, 149] on span "Assign Section" at bounding box center [336, 150] width 26 height 5
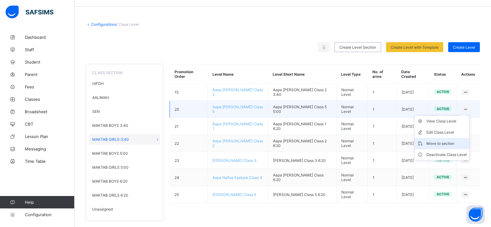
click at [447, 145] on li "Move to section" at bounding box center [441, 143] width 55 height 11
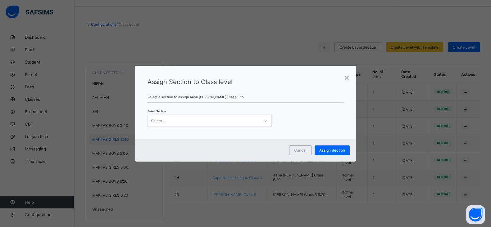
click at [223, 121] on div "Select..." at bounding box center [204, 121] width 112 height 9
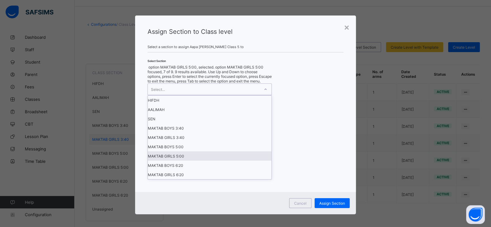
click at [180, 161] on div "MAKTAB GIRLS 5:00" at bounding box center [209, 155] width 123 height 9
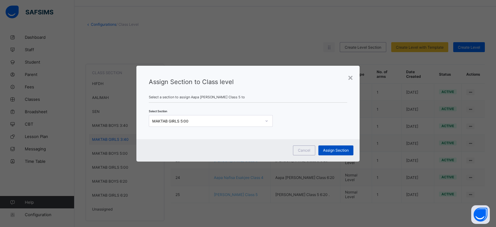
click at [332, 152] on span "Assign Section" at bounding box center [336, 150] width 26 height 5
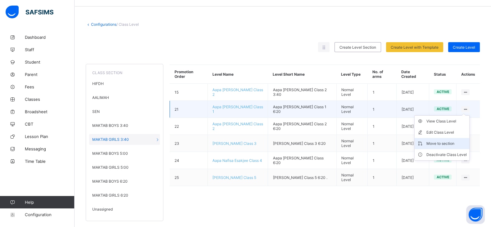
click at [450, 145] on li "Move to section" at bounding box center [441, 143] width 55 height 11
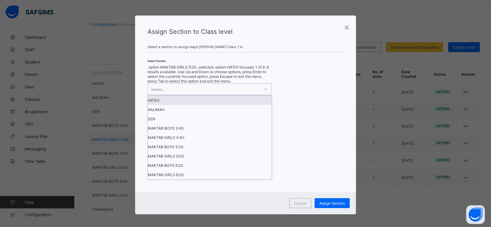
click at [246, 95] on div "Select..." at bounding box center [204, 89] width 112 height 11
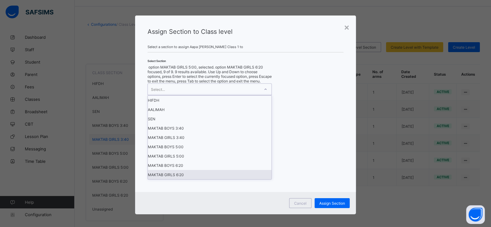
click at [194, 179] on div "MAKTAB GIRLS 6:20" at bounding box center [209, 174] width 123 height 9
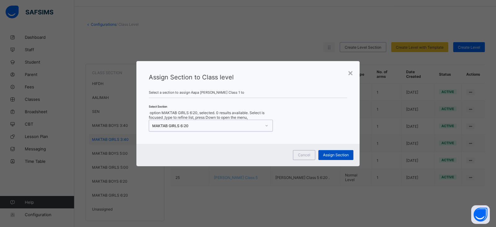
click at [334, 153] on span "Assign Section" at bounding box center [336, 155] width 26 height 5
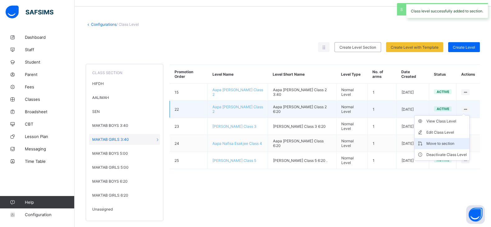
click at [447, 141] on div "Move to section" at bounding box center [446, 144] width 40 height 6
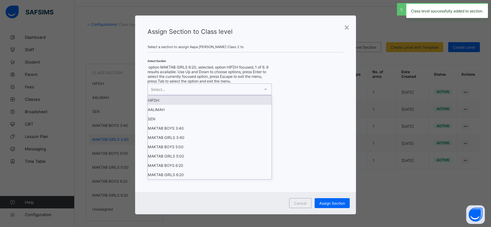
click at [224, 95] on div "Select..." at bounding box center [204, 89] width 112 height 11
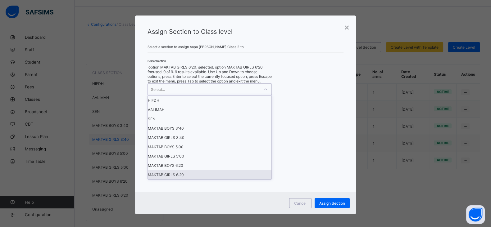
click at [185, 179] on div "MAKTAB GIRLS 6:20" at bounding box center [209, 174] width 123 height 9
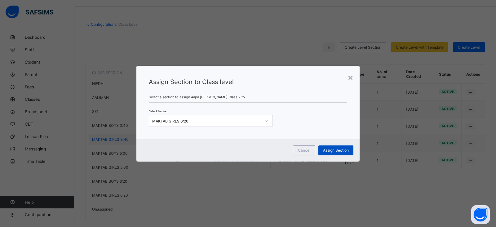
click at [329, 148] on span "Assign Section" at bounding box center [336, 150] width 26 height 5
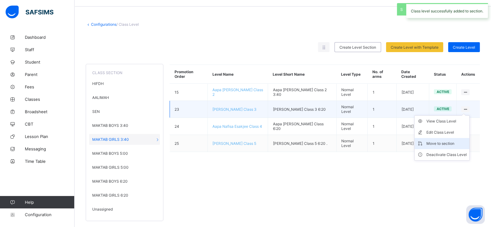
click at [451, 141] on div "Move to section" at bounding box center [446, 144] width 40 height 6
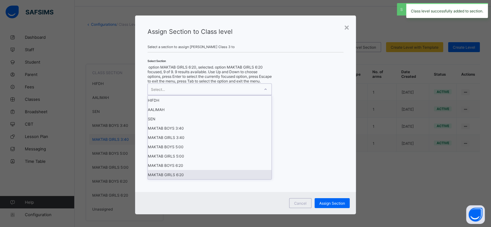
drag, startPoint x: 226, startPoint y: 121, endPoint x: 210, endPoint y: 208, distance: 88.8
click at [210, 180] on div "option MAKTAB GIRLS 6:20, selected. option MAKTAB GIRLS 6:20 focused, 9 of 9. 9…" at bounding box center [209, 122] width 124 height 115
click at [210, 179] on div "MAKTAB GIRLS 6:20" at bounding box center [209, 174] width 123 height 9
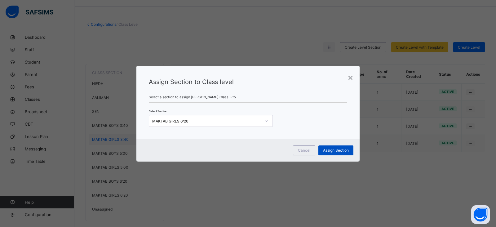
click at [332, 150] on span "Assign Section" at bounding box center [336, 150] width 26 height 5
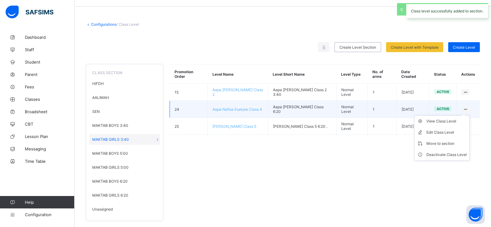
click at [468, 107] on icon at bounding box center [464, 109] width 5 height 5
click at [456, 138] on li "Move to section" at bounding box center [441, 143] width 55 height 11
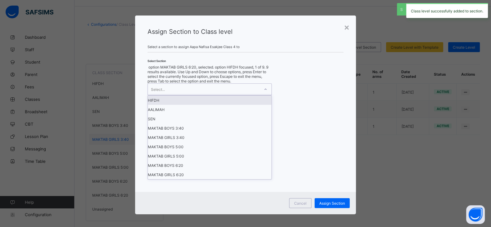
click at [250, 95] on div "Select..." at bounding box center [204, 89] width 112 height 11
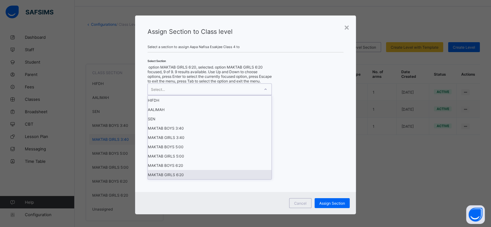
click at [203, 179] on div "MAKTAB GIRLS 6:20" at bounding box center [209, 174] width 123 height 9
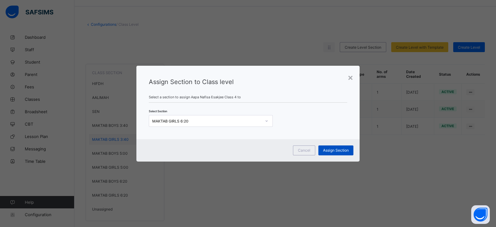
click at [341, 147] on div "Assign Section" at bounding box center [336, 151] width 35 height 10
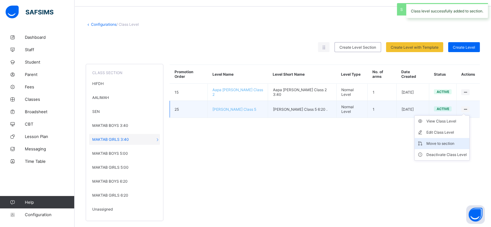
click at [452, 141] on div "Move to section" at bounding box center [446, 144] width 40 height 6
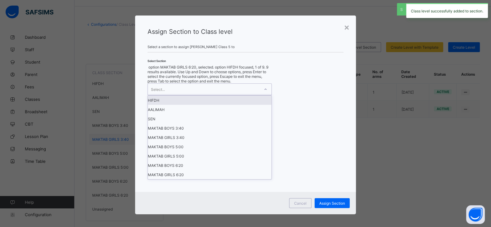
click at [251, 95] on div "Select..." at bounding box center [204, 89] width 112 height 11
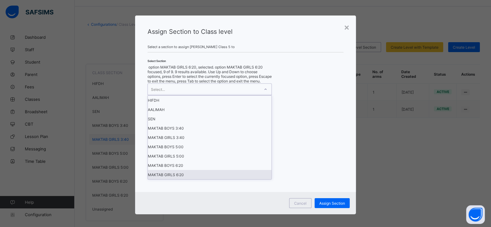
click at [201, 179] on div "MAKTAB GIRLS 6:20" at bounding box center [209, 174] width 123 height 9
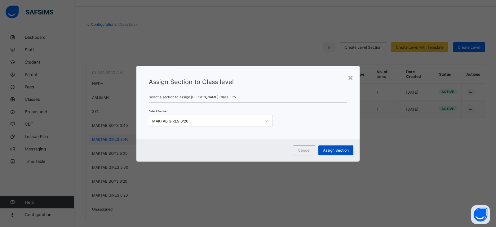
click at [335, 150] on span "Assign Section" at bounding box center [336, 150] width 26 height 5
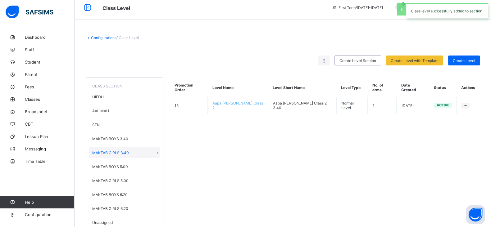
scroll to position [0, 0]
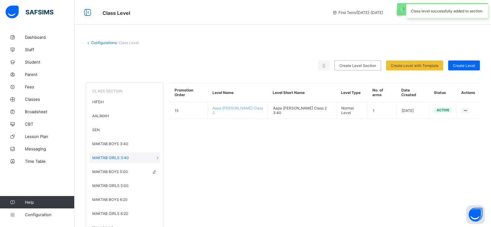
click at [123, 172] on div "MAKTAB BOYS 5:00" at bounding box center [124, 171] width 71 height 11
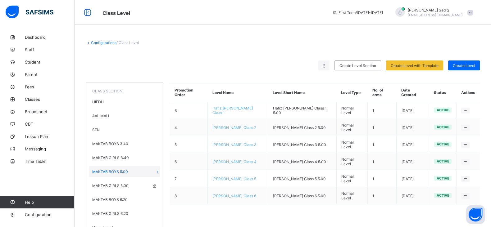
click at [122, 183] on span "MAKTAB GIRLS 5:00" at bounding box center [110, 185] width 36 height 5
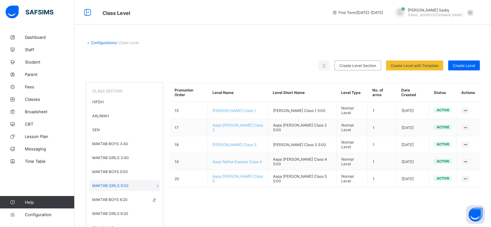
click at [121, 200] on div "MAKTAB BOYS 6:20" at bounding box center [124, 199] width 71 height 11
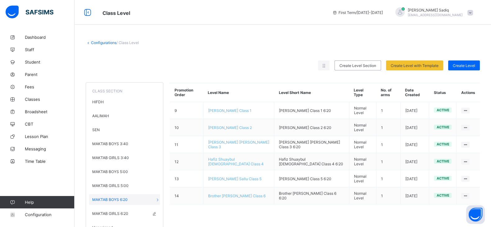
click at [120, 211] on span "MAKTAB GIRLS 6:20" at bounding box center [110, 213] width 36 height 5
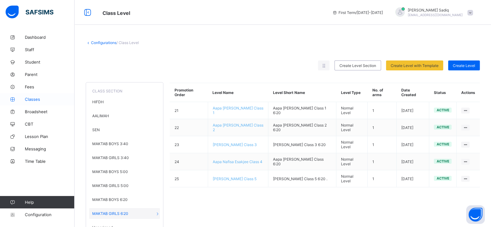
click at [34, 100] on span "Classes" at bounding box center [50, 99] width 50 height 5
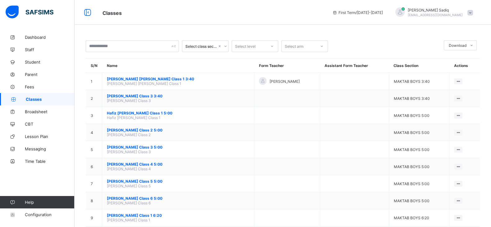
click at [166, 19] on div "Classes First Term / 2025-2026 Abubakar Sadiq abubakar.sadiq@flexisaf.com" at bounding box center [245, 12] width 491 height 25
click at [235, 25] on div "Classes First Term / 2025-2026 Abubakar Sadiq abubakar.sadiq@flexisaf.com" at bounding box center [245, 12] width 491 height 25
click at [43, 37] on span "Dashboard" at bounding box center [50, 37] width 50 height 5
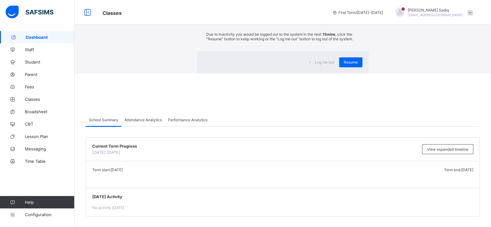
click at [339, 67] on div "Resume" at bounding box center [350, 62] width 23 height 10
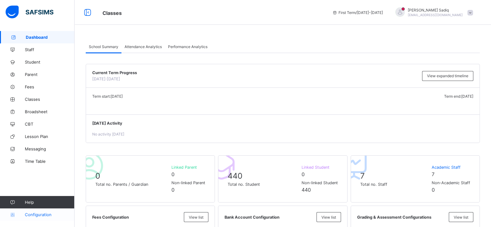
click at [47, 215] on span "Configuration" at bounding box center [49, 214] width 49 height 5
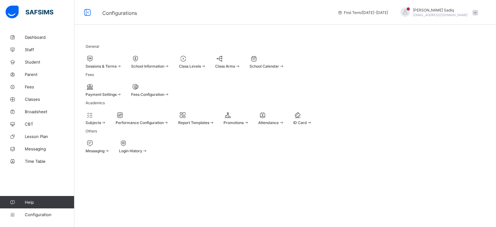
click at [224, 58] on icon at bounding box center [219, 58] width 9 height 7
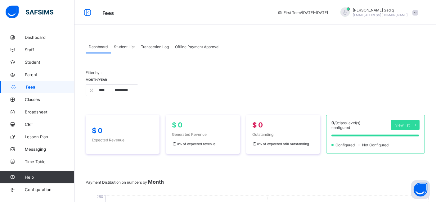
select select "****"
select select "*"
click at [267, 93] on div "Month/Year **** **** **** ***** ********* ******* ******** ********" at bounding box center [255, 90] width 339 height 24
click at [289, 75] on span at bounding box center [255, 76] width 339 height 3
click at [205, 47] on span "Offline Payment Approval" at bounding box center [197, 46] width 44 height 5
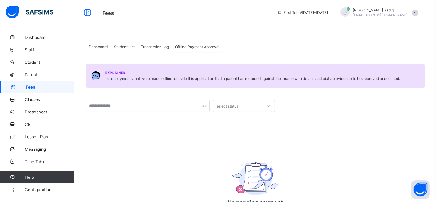
click at [160, 47] on span "Transaction Log" at bounding box center [155, 46] width 28 height 5
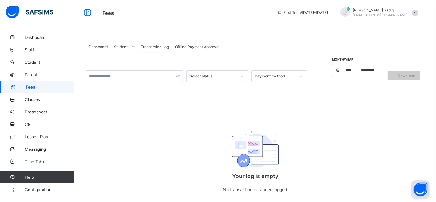
click at [124, 46] on span "Student List" at bounding box center [124, 46] width 21 height 5
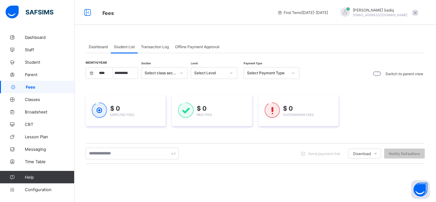
click at [97, 51] on div "Dashboard" at bounding box center [98, 46] width 25 height 12
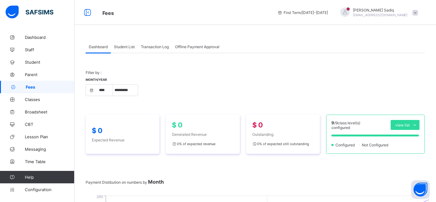
click at [200, 49] on div "Offline Payment Approval" at bounding box center [197, 46] width 51 height 12
